Goal: Browse casually: Explore the website without a specific task or goal

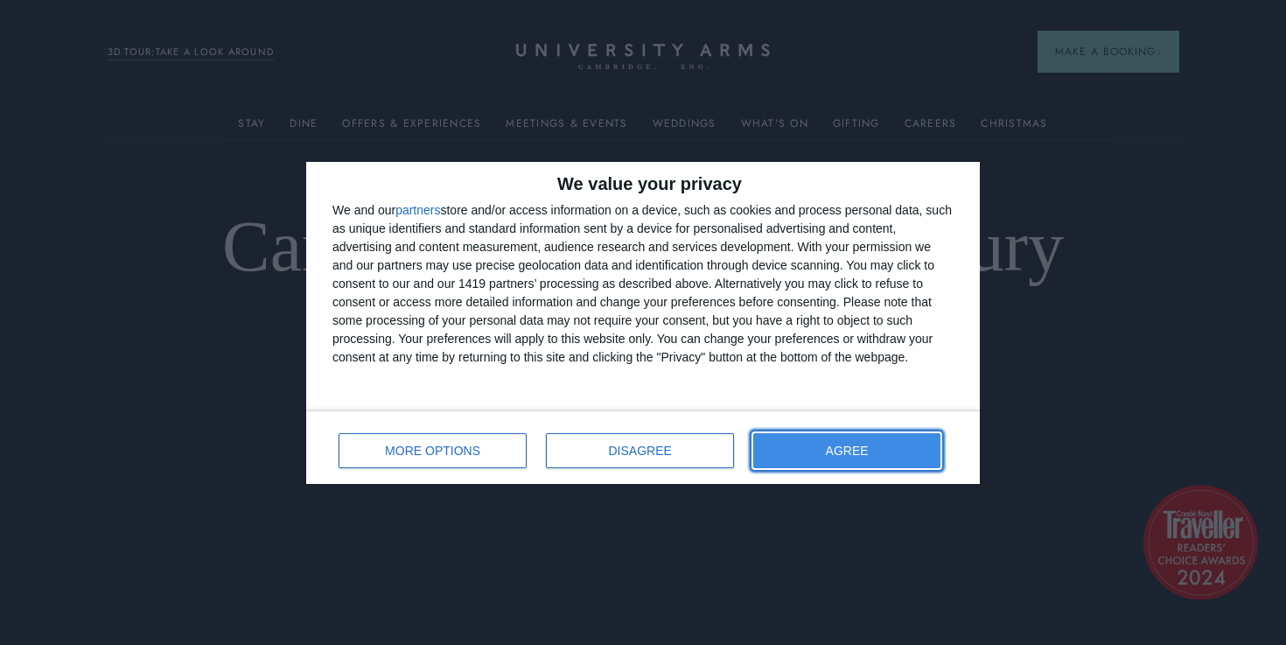
click at [821, 446] on button "AGREE" at bounding box center [846, 450] width 187 height 35
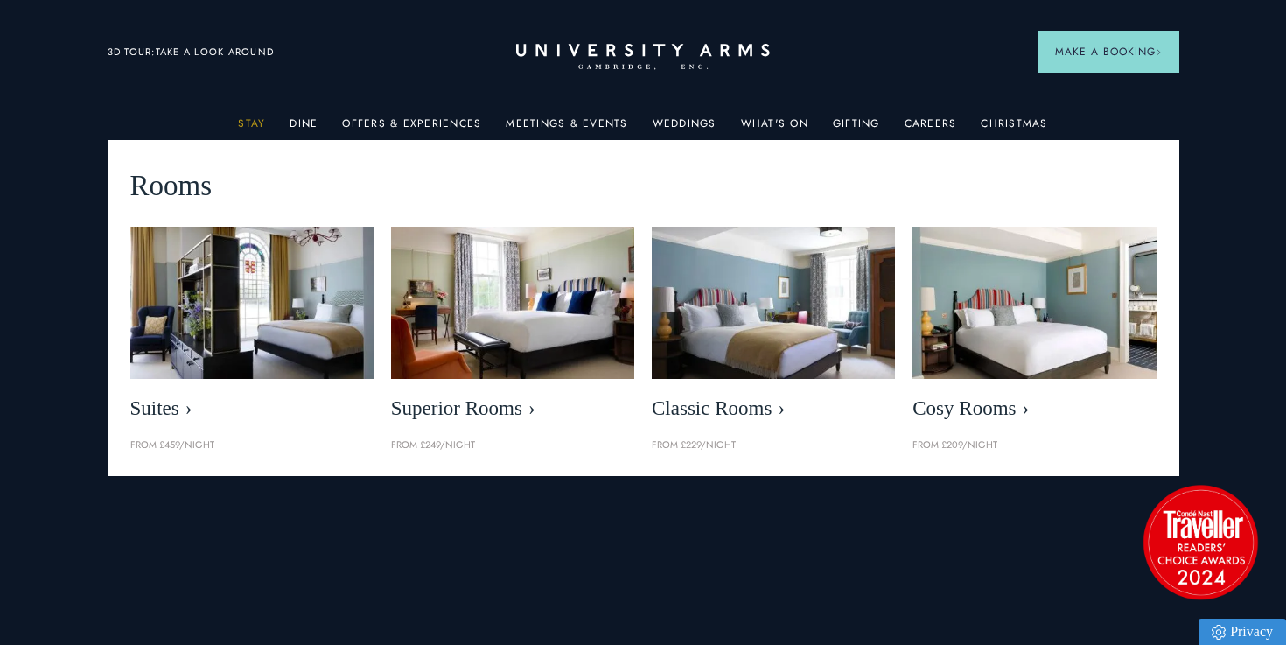
click at [259, 124] on link "Stay" at bounding box center [251, 128] width 27 height 23
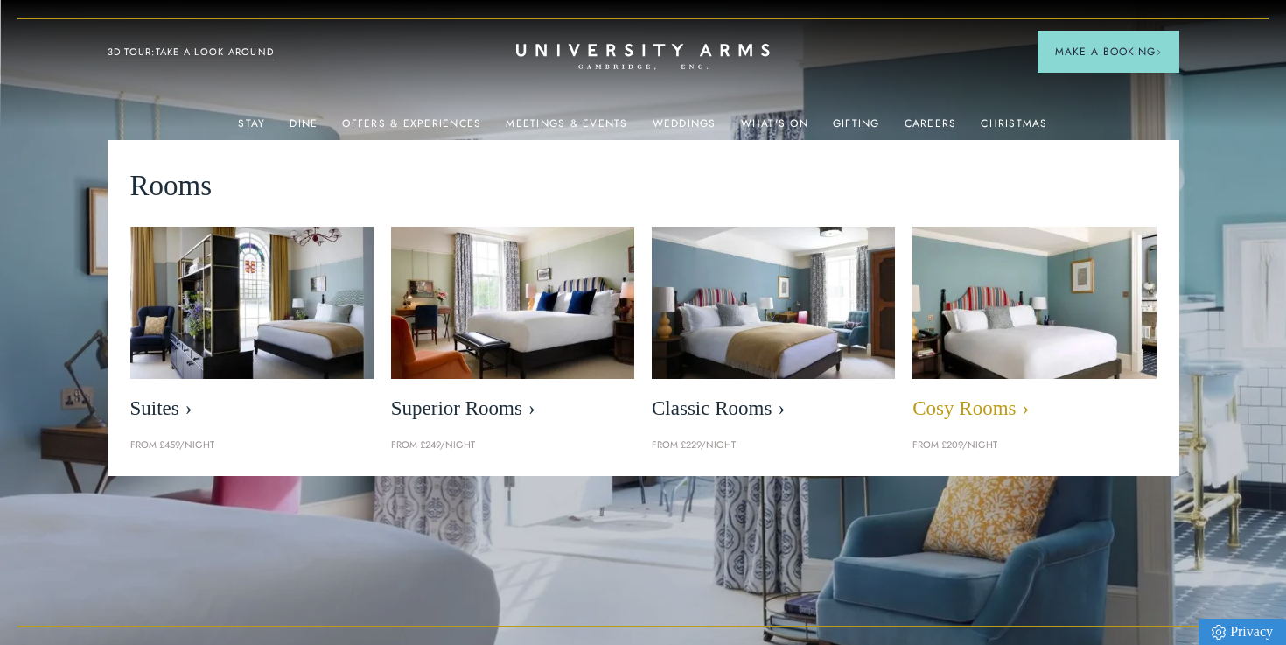
click at [962, 405] on span "Cosy Rooms" at bounding box center [1033, 408] width 243 height 24
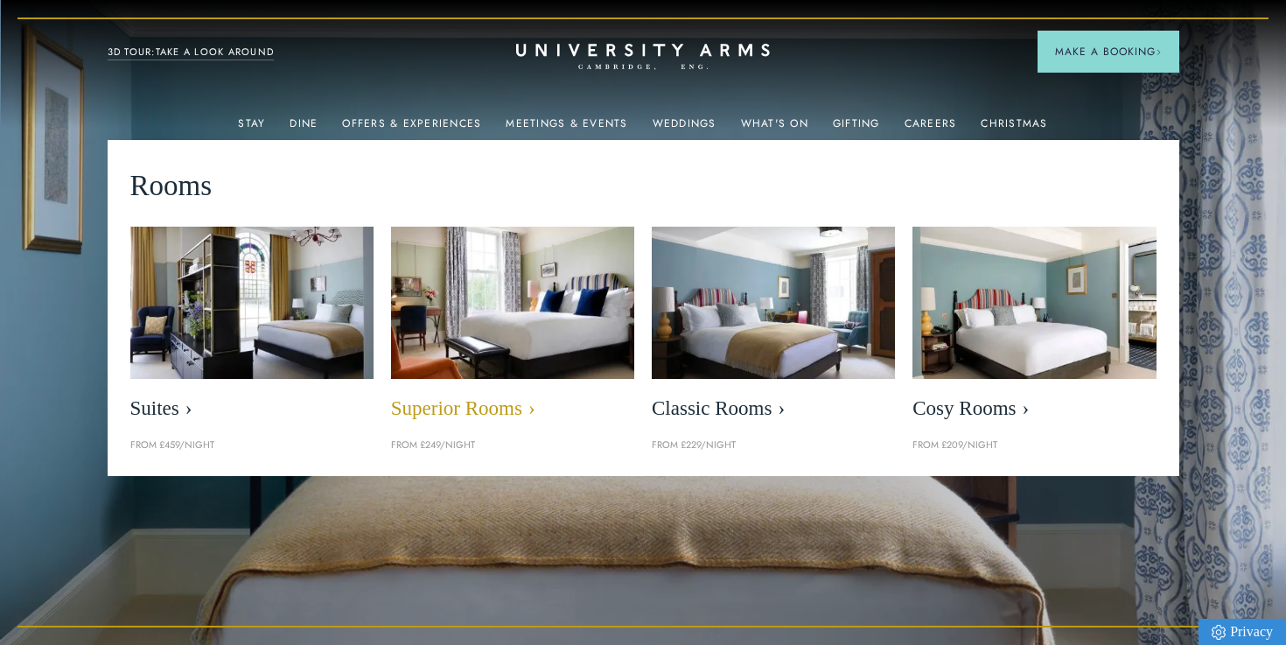
click at [518, 355] on img at bounding box center [513, 302] width 280 height 175
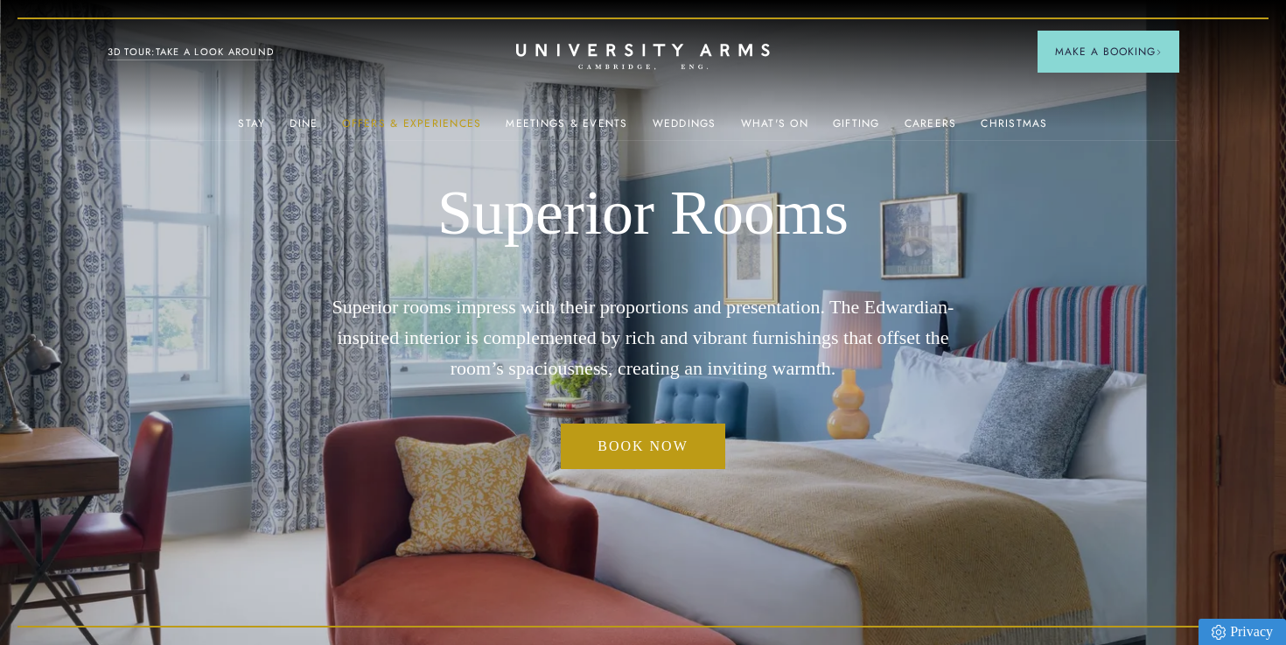
click at [404, 122] on link "Offers & Experiences" at bounding box center [411, 128] width 139 height 23
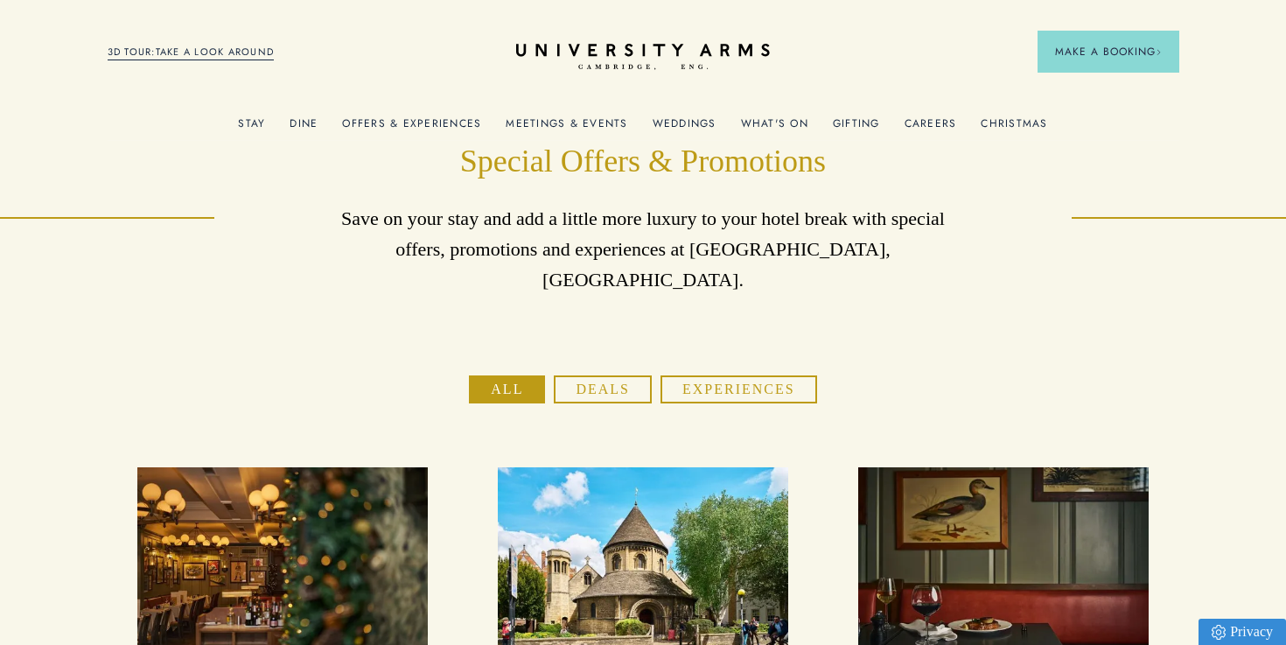
click at [562, 121] on link "Meetings & Events" at bounding box center [567, 128] width 122 height 23
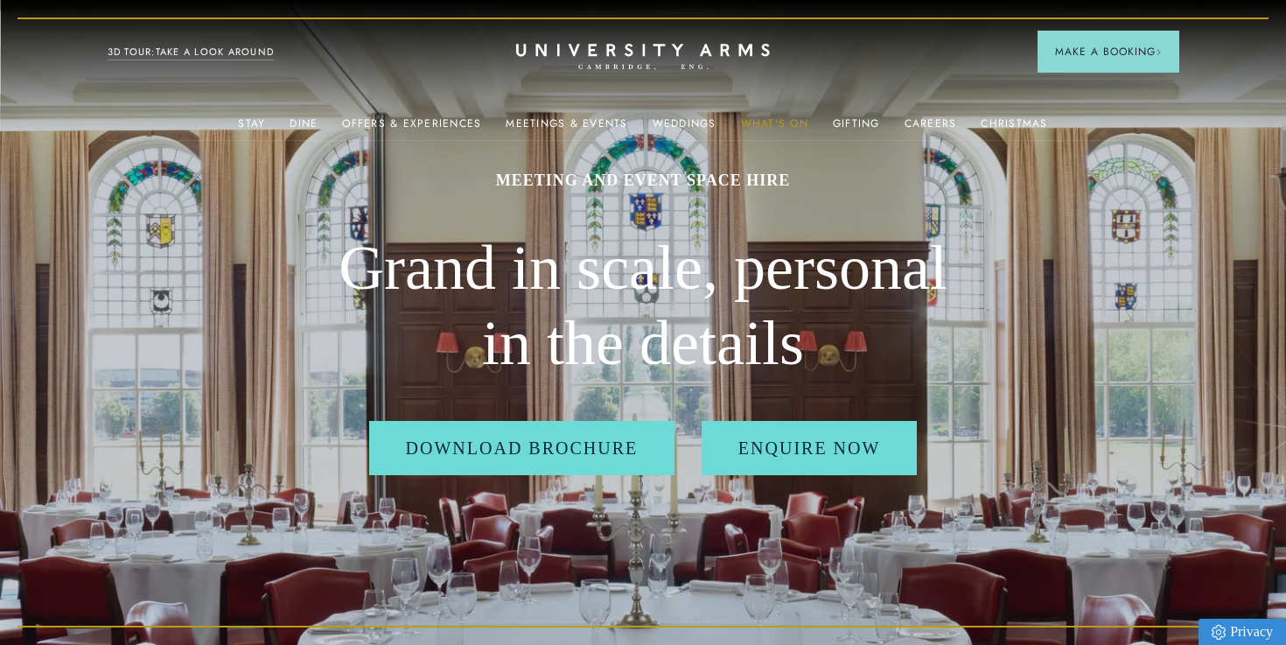
click at [768, 120] on link "What's On" at bounding box center [774, 128] width 67 height 23
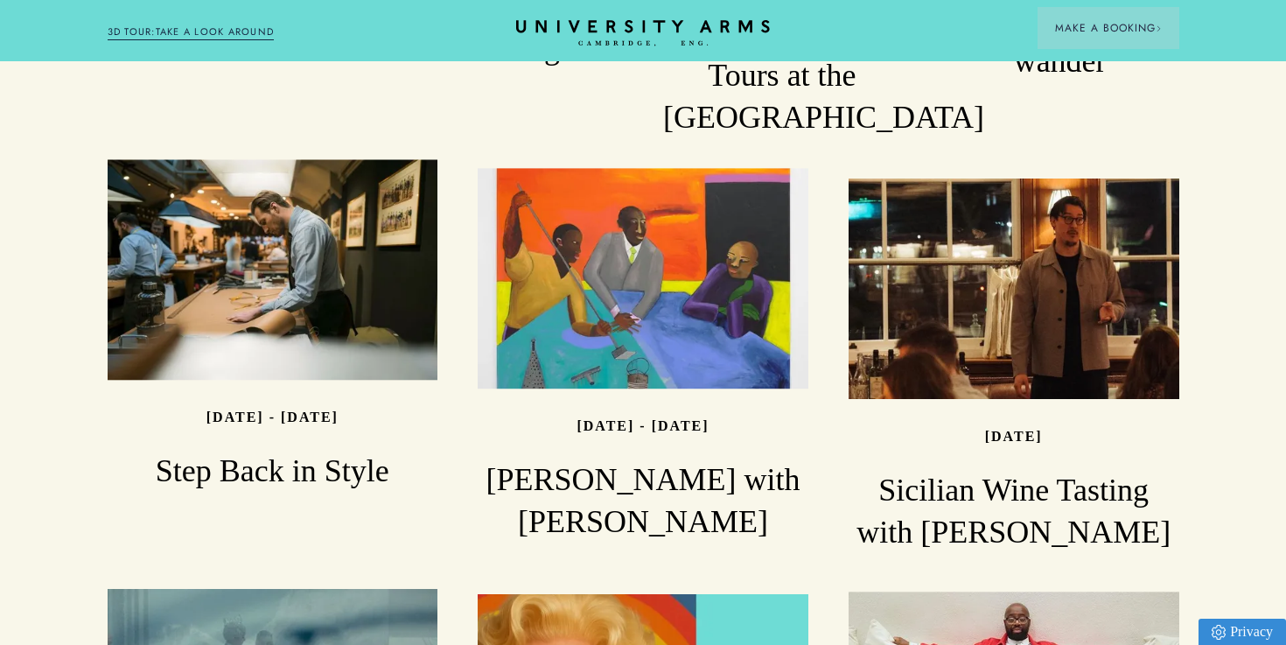
scroll to position [1660, 0]
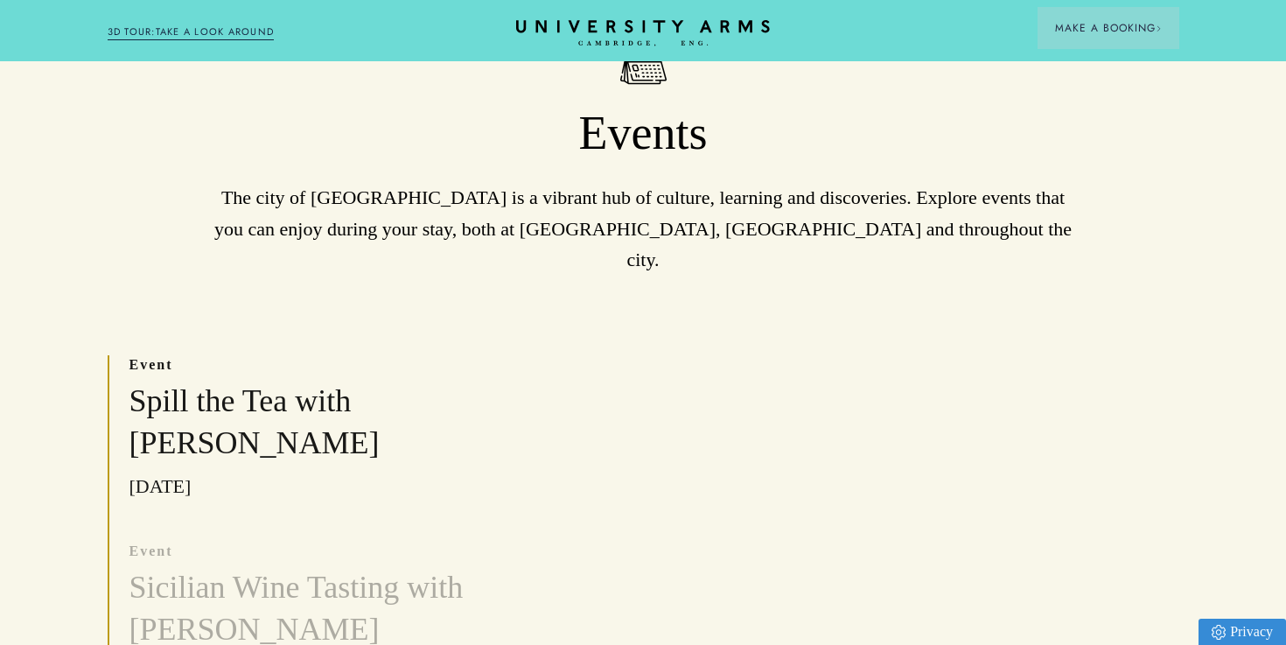
scroll to position [0, 0]
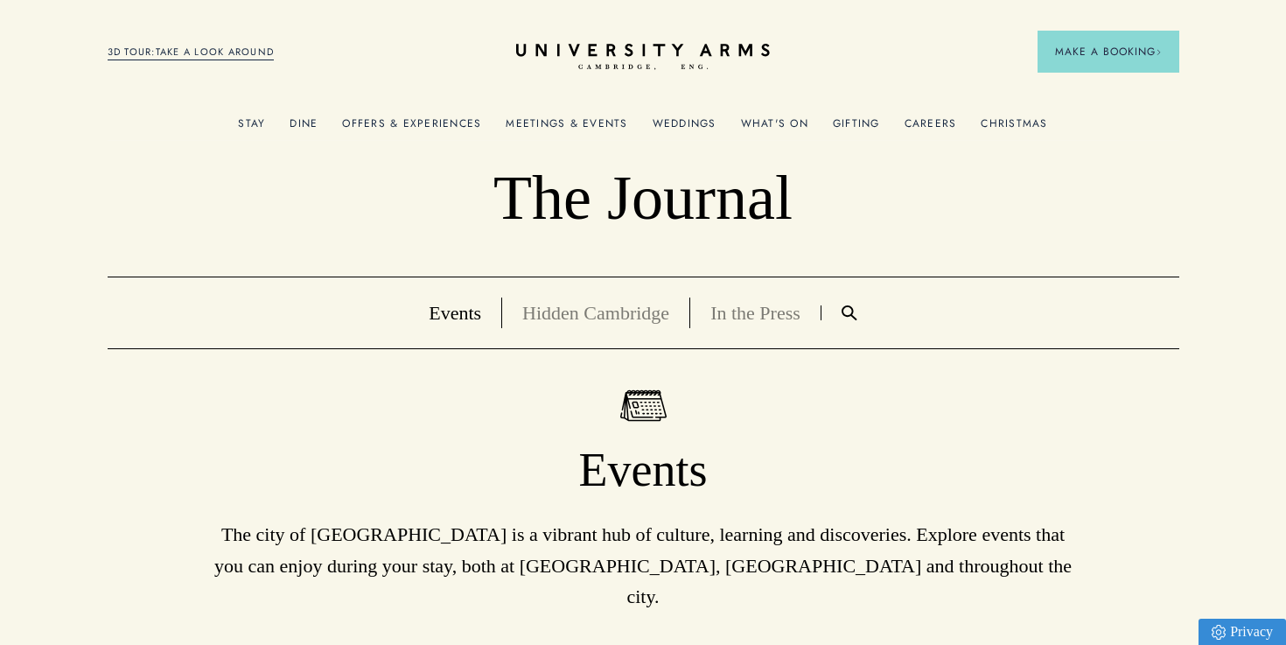
click at [374, 120] on link "Offers & Experiences" at bounding box center [411, 128] width 139 height 23
